Goal: Check status: Check status

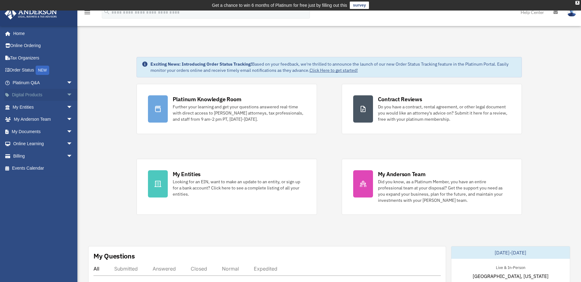
click at [37, 96] on link "Digital Products arrow_drop_down" at bounding box center [43, 95] width 78 height 12
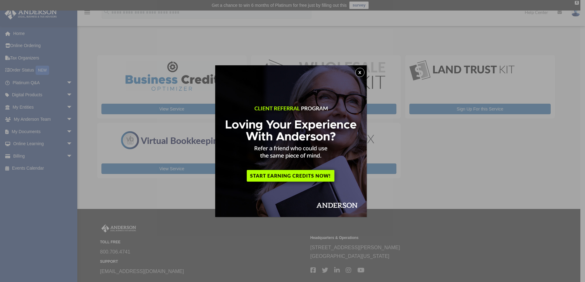
click at [364, 73] on button "x" at bounding box center [359, 72] width 9 height 9
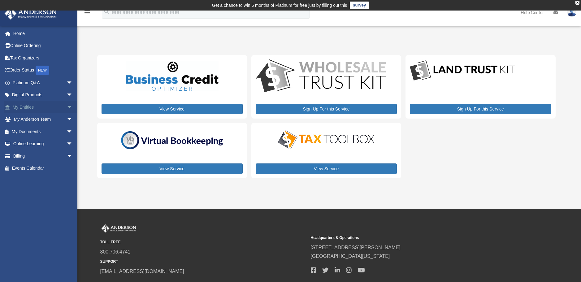
click at [53, 108] on link "My Entities arrow_drop_down" at bounding box center [43, 107] width 78 height 12
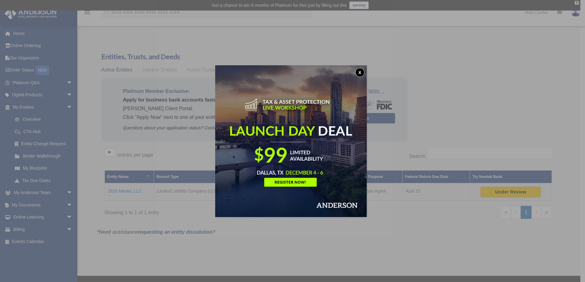
click at [363, 73] on button "x" at bounding box center [359, 72] width 9 height 9
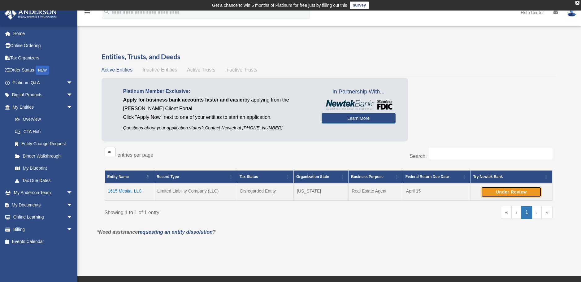
click at [501, 190] on button "Under Review" at bounding box center [511, 192] width 60 height 11
